Goal: Task Accomplishment & Management: Use online tool/utility

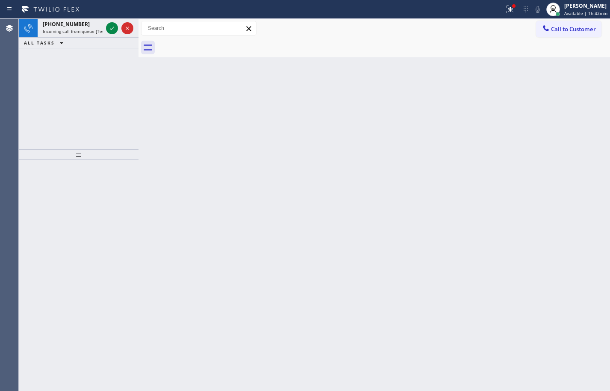
drag, startPoint x: 71, startPoint y: 26, endPoint x: 65, endPoint y: 88, distance: 62.3
click at [71, 26] on span "[PHONE_NUMBER]" at bounding box center [66, 24] width 47 height 7
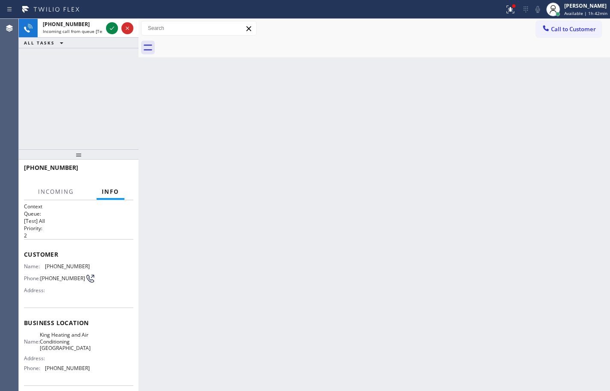
scroll to position [71, 0]
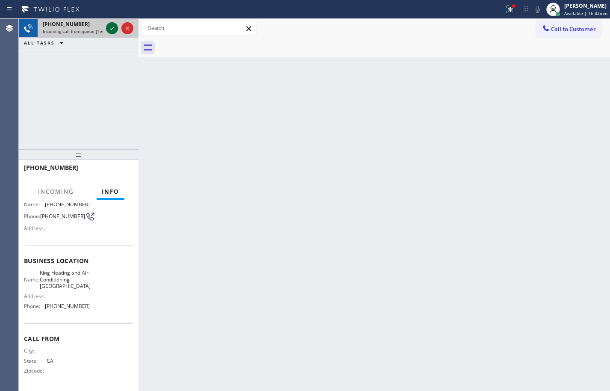
click at [112, 29] on icon at bounding box center [112, 28] width 10 height 10
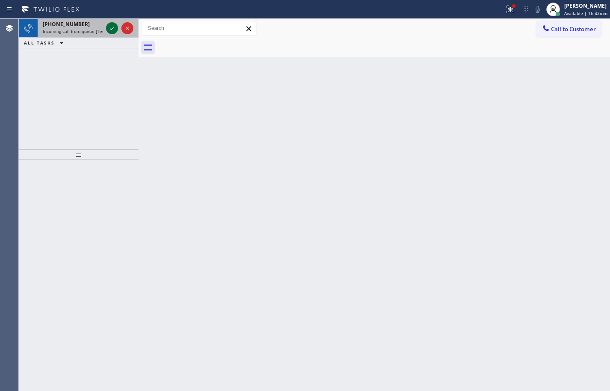
click at [115, 27] on icon at bounding box center [112, 28] width 10 height 10
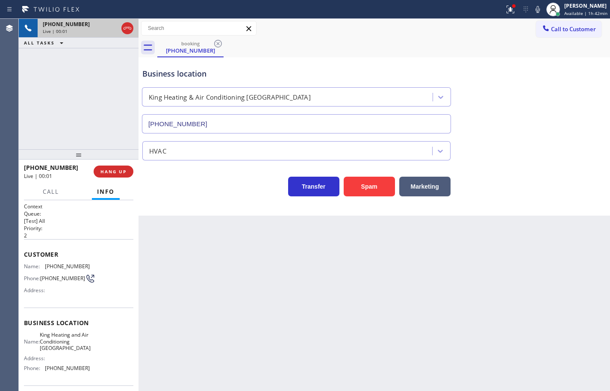
type input "[PHONE_NUMBER]"
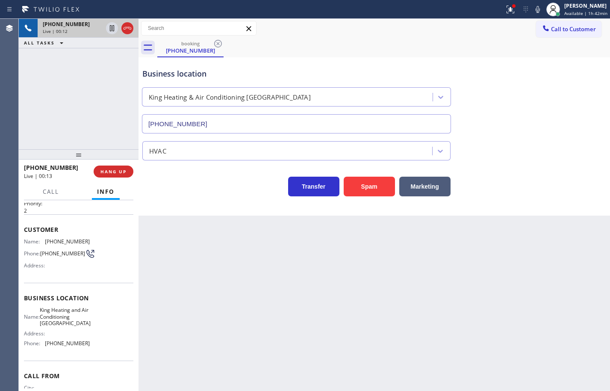
scroll to position [21, 0]
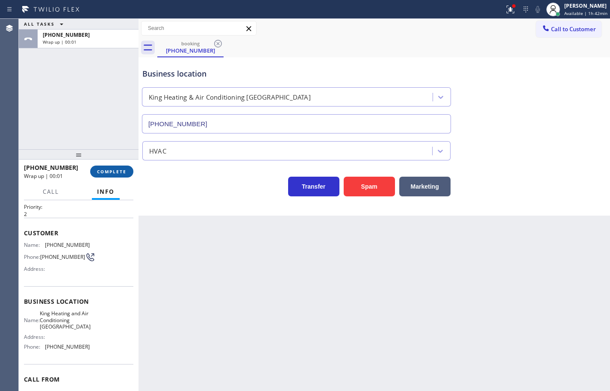
click at [99, 171] on span "COMPLETE" at bounding box center [111, 171] width 29 height 6
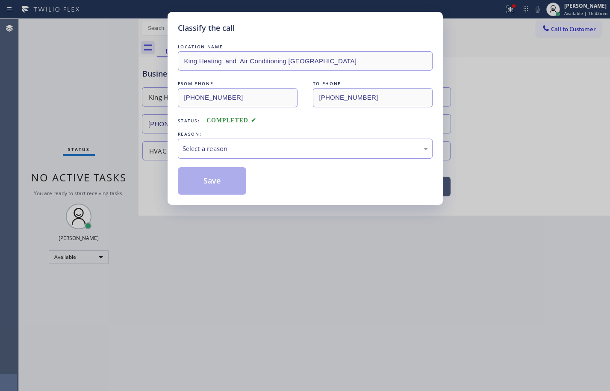
click at [254, 152] on div "Select a reason" at bounding box center [305, 149] width 245 height 10
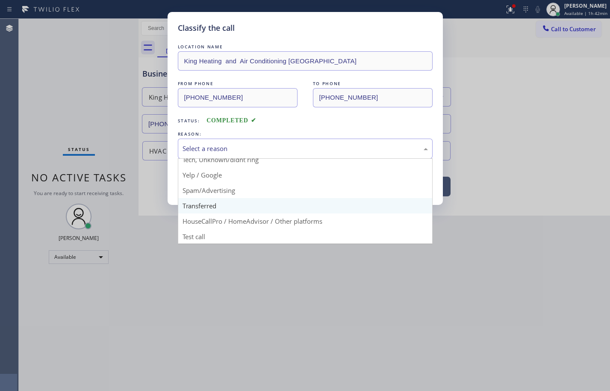
scroll to position [54, 0]
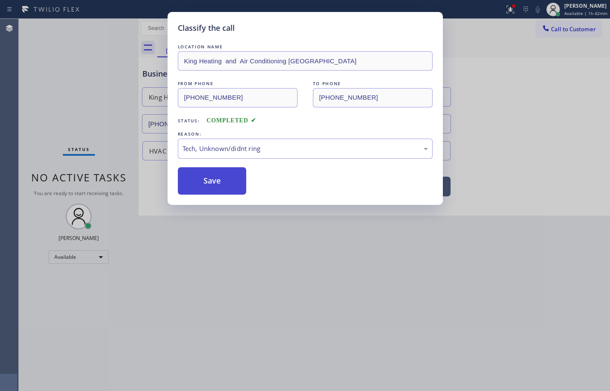
click at [236, 175] on button "Save" at bounding box center [212, 180] width 69 height 27
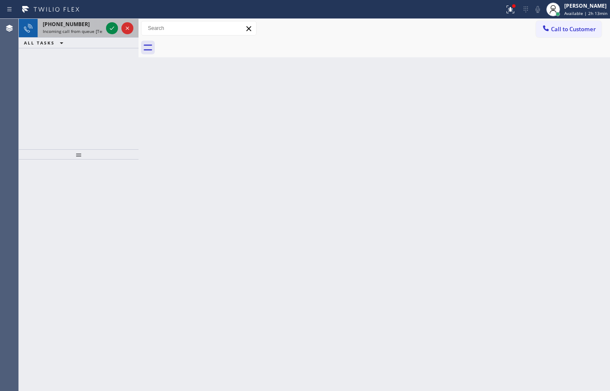
click at [71, 31] on span "Incoming call from queue [Test] All" at bounding box center [78, 31] width 71 height 6
click at [114, 26] on icon at bounding box center [112, 28] width 10 height 10
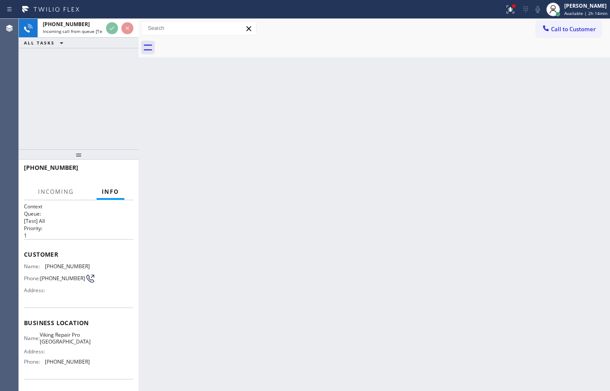
scroll to position [58, 0]
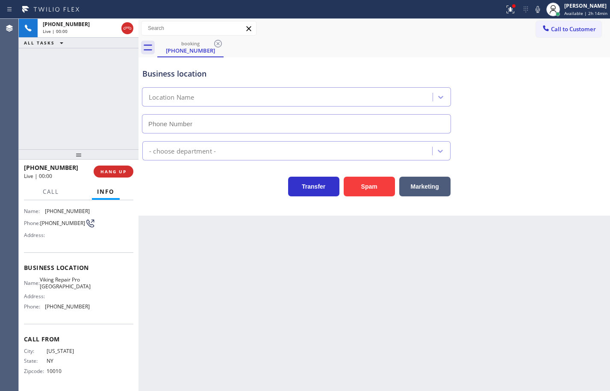
type input "[PHONE_NUMBER]"
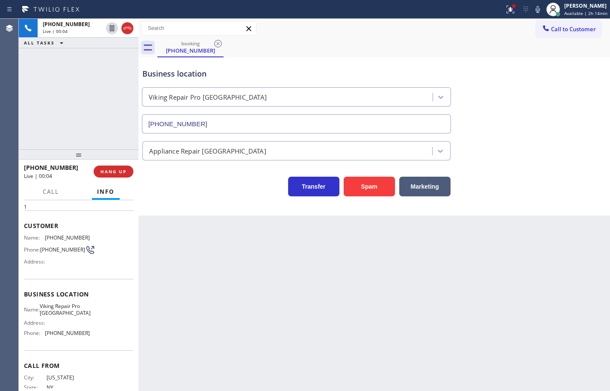
scroll to position [15, 0]
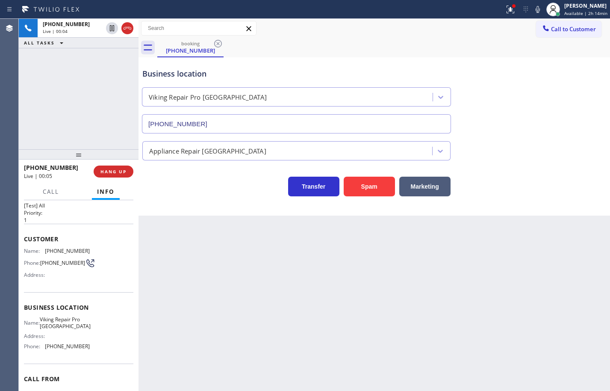
click at [89, 356] on div "Business location Name: Viking Repair Pro Stamford Address: Phone: [PHONE_NUMBE…" at bounding box center [78, 327] width 109 height 71
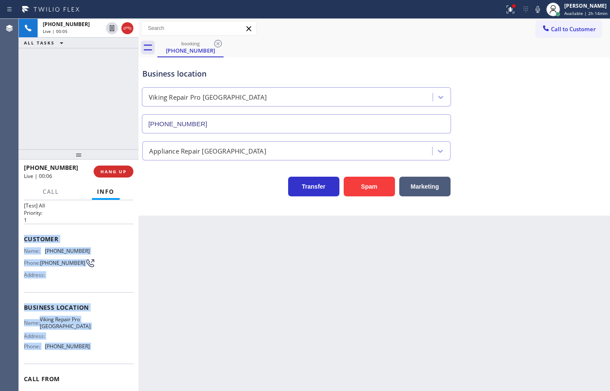
drag, startPoint x: 87, startPoint y: 348, endPoint x: 30, endPoint y: 231, distance: 129.6
click at [30, 231] on div "Context Queue: [Test] All Priority: 1 Customer Name: [PHONE_NUMBER] Phone: [PHO…" at bounding box center [78, 307] width 109 height 241
copy div "Customer Name: [PHONE_NUMBER] Phone: [PHONE_NUMBER] Address: Business location …"
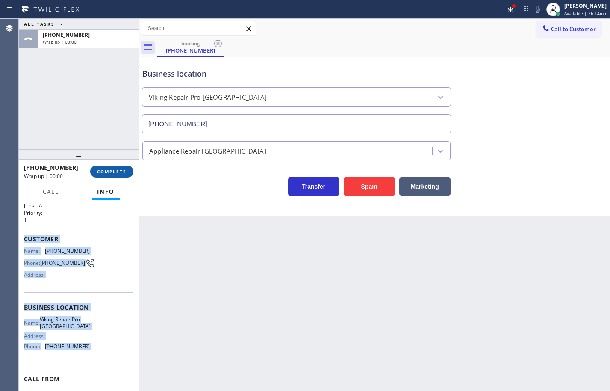
click at [102, 171] on span "COMPLETE" at bounding box center [111, 171] width 29 height 6
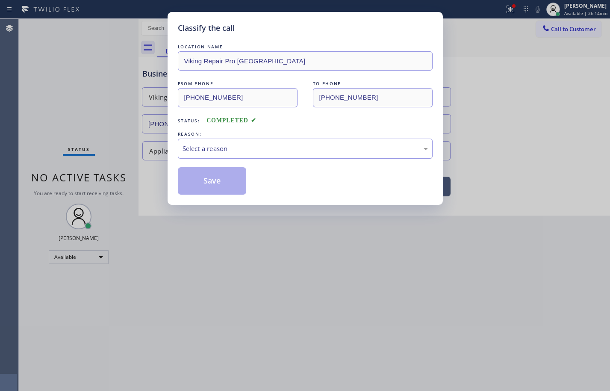
click at [313, 146] on div "Select a reason" at bounding box center [305, 149] width 245 height 10
click at [221, 188] on button "Save" at bounding box center [212, 180] width 69 height 27
